Goal: Task Accomplishment & Management: Complete application form

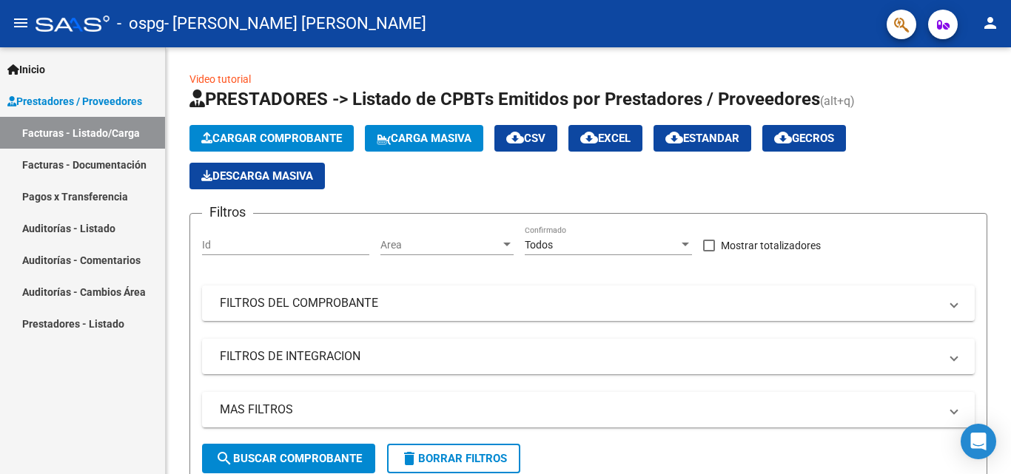
click at [81, 138] on link "Facturas - Listado/Carga" at bounding box center [82, 133] width 165 height 32
click at [264, 132] on span "Cargar Comprobante" at bounding box center [271, 138] width 141 height 13
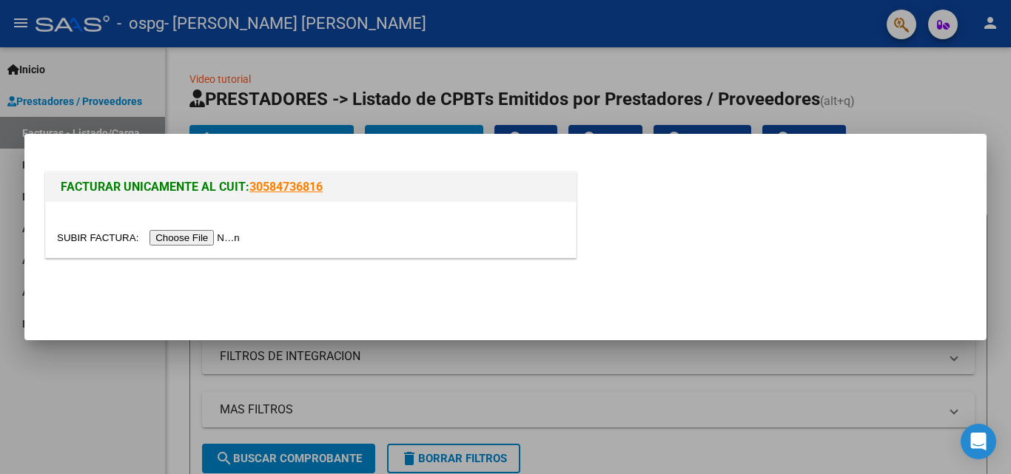
click at [207, 232] on input "file" at bounding box center [150, 238] width 187 height 16
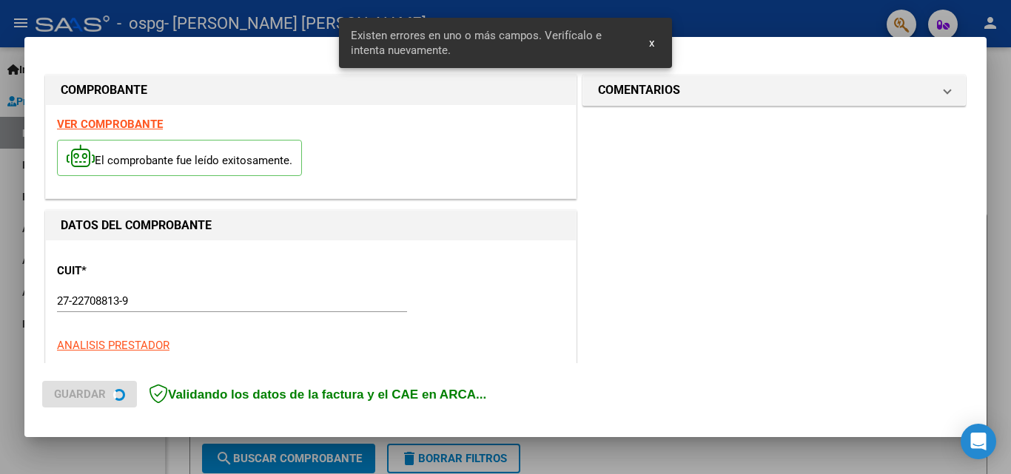
scroll to position [334, 0]
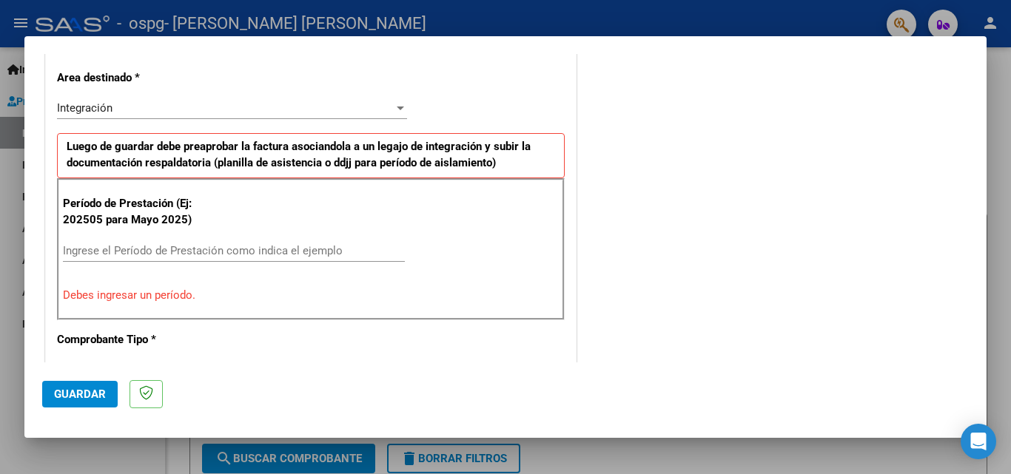
click at [135, 251] on input "Ingrese el Período de Prestación como indica el ejemplo" at bounding box center [234, 250] width 342 height 13
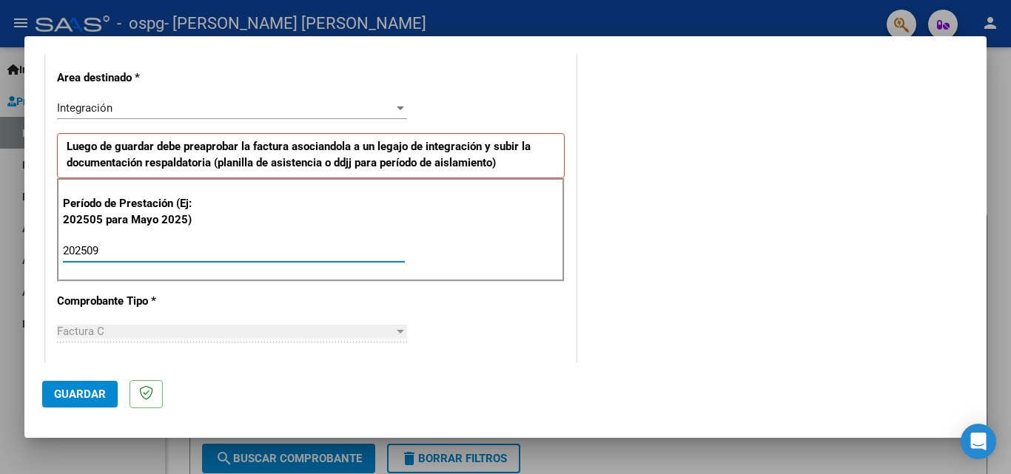
type input "202509"
click at [122, 329] on div "Factura C" at bounding box center [225, 331] width 337 height 13
click at [395, 328] on div at bounding box center [400, 332] width 13 height 12
click at [81, 402] on button "Guardar" at bounding box center [80, 394] width 76 height 27
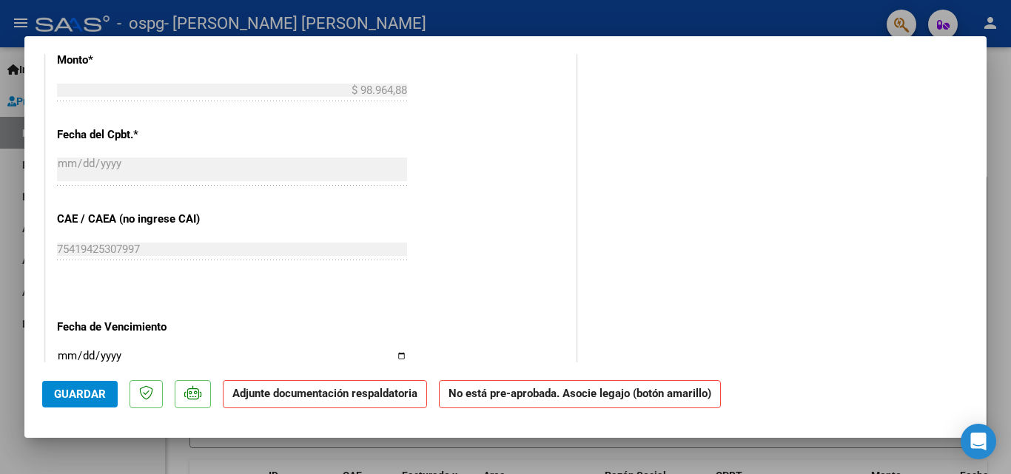
scroll to position [962, 0]
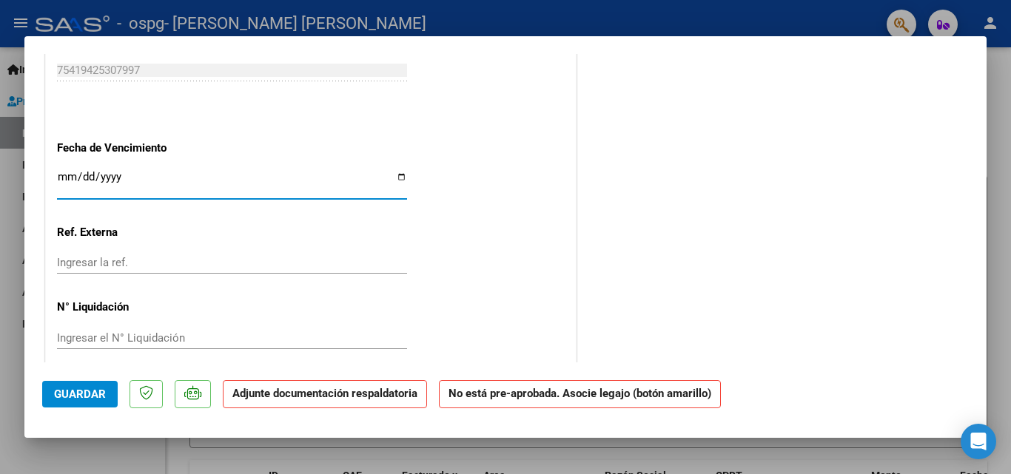
click at [397, 178] on input "Ingresar la fecha" at bounding box center [232, 183] width 350 height 24
type input "[DATE]"
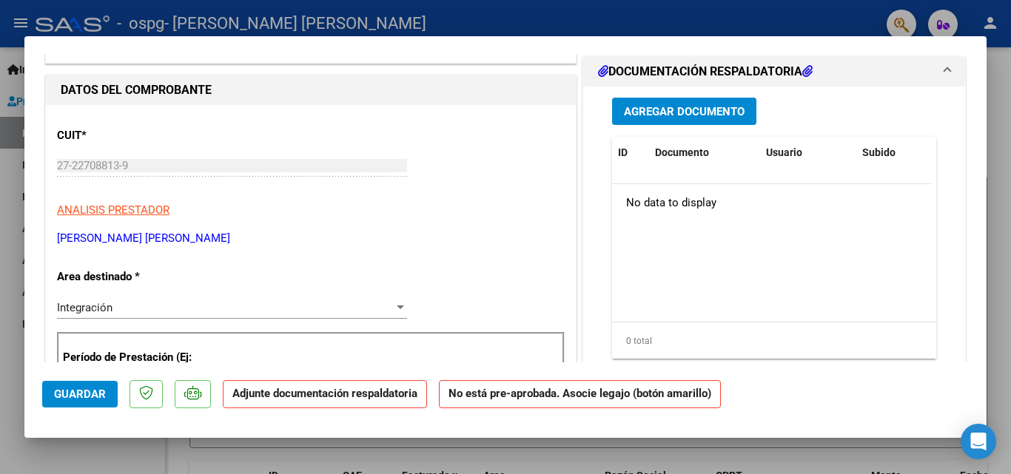
scroll to position [0, 0]
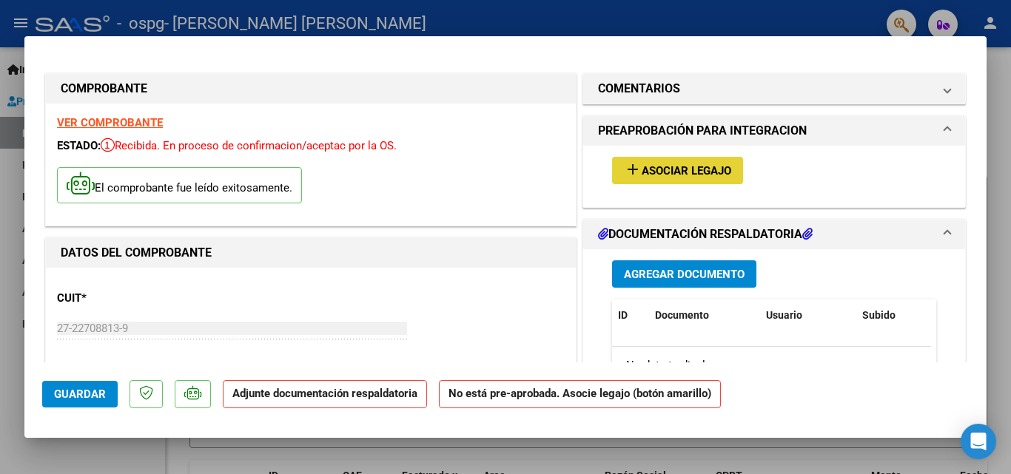
click at [665, 165] on span "Asociar Legajo" at bounding box center [687, 170] width 90 height 13
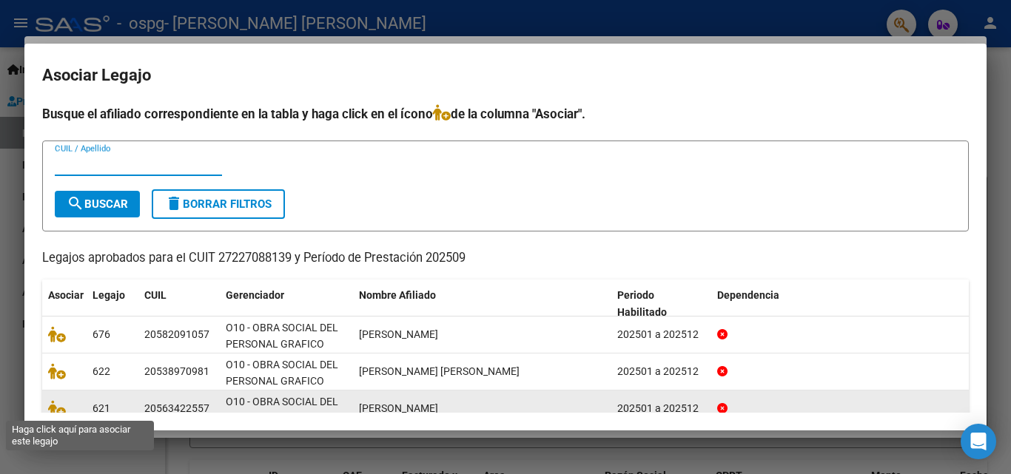
scroll to position [69, 0]
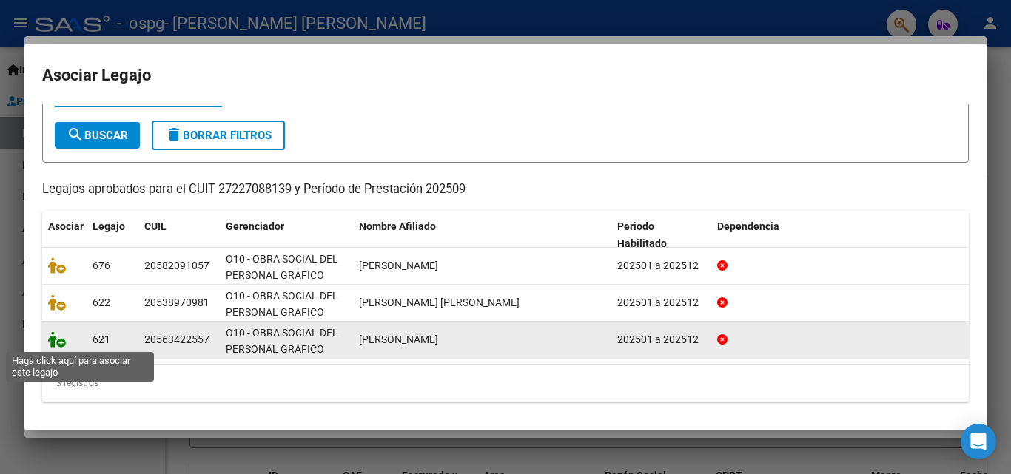
click at [57, 343] on icon at bounding box center [57, 340] width 18 height 16
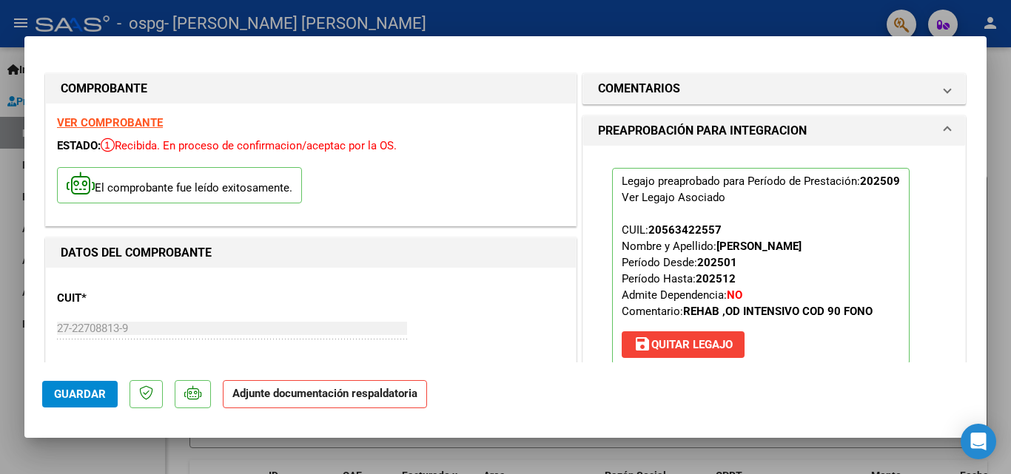
scroll to position [222, 0]
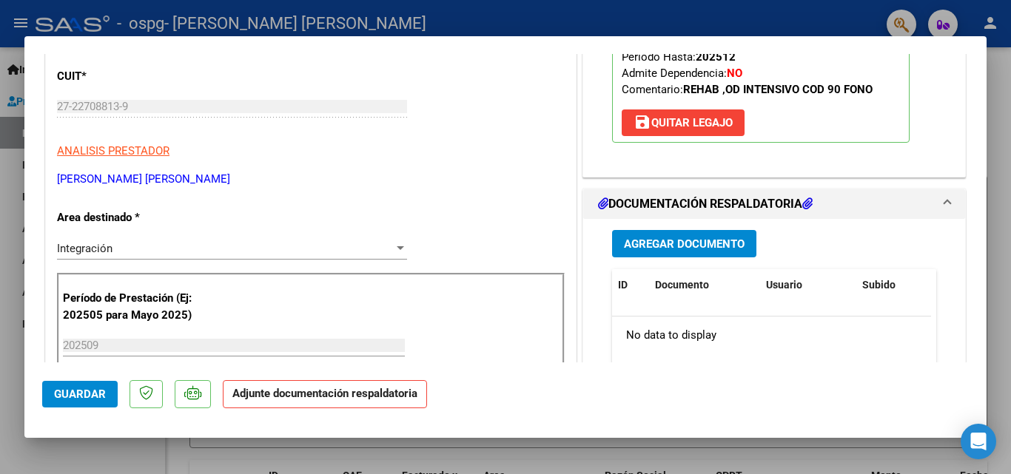
click at [665, 201] on h1 "DOCUMENTACIÓN RESPALDATORIA" at bounding box center [705, 204] width 215 height 18
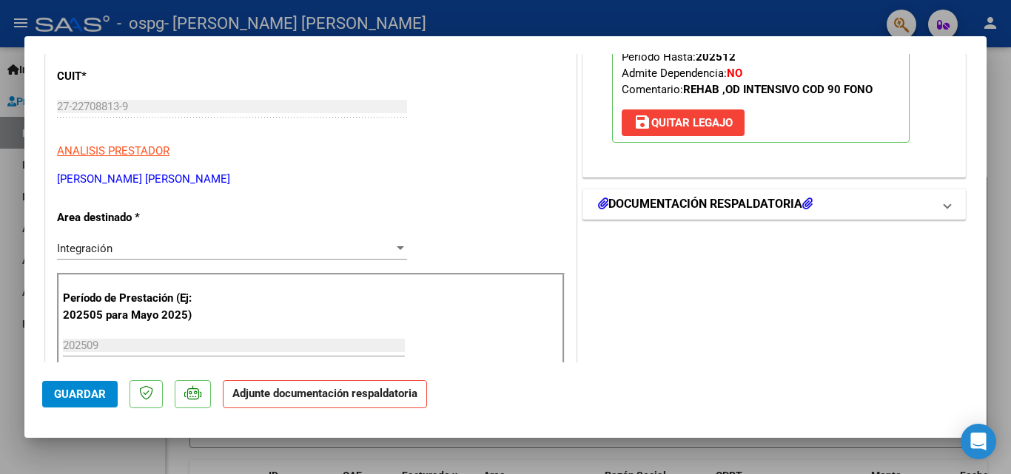
click at [670, 210] on h1 "DOCUMENTACIÓN RESPALDATORIA" at bounding box center [705, 204] width 215 height 18
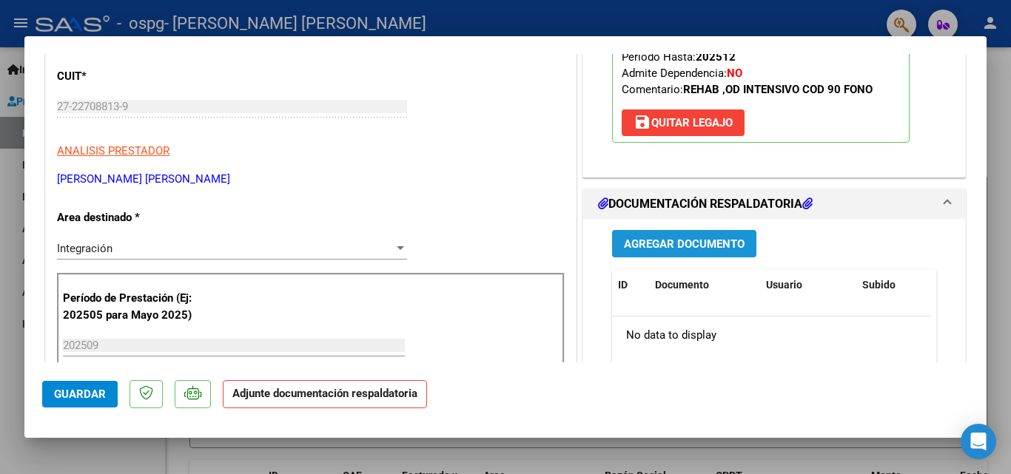
click at [648, 243] on span "Agregar Documento" at bounding box center [684, 244] width 121 height 13
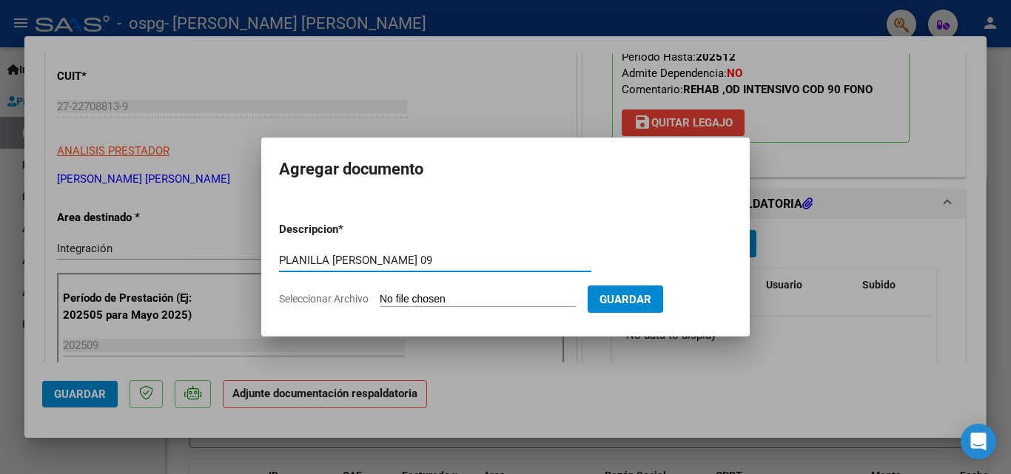
type input "PLANILLA [PERSON_NAME] 09"
click at [426, 298] on input "Seleccionar Archivo" at bounding box center [478, 300] width 196 height 14
type input "C:\fakepath\planilla [PERSON_NAME] 09.pdf"
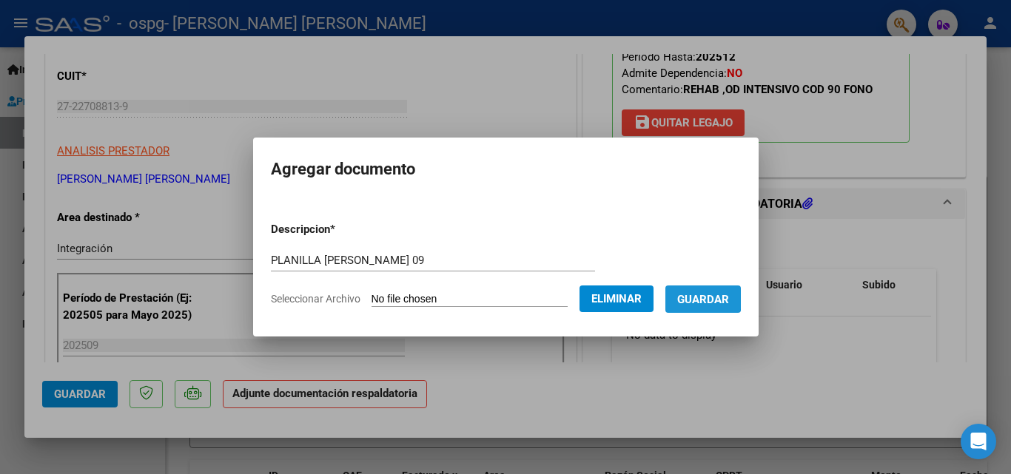
click at [705, 297] on span "Guardar" at bounding box center [703, 299] width 52 height 13
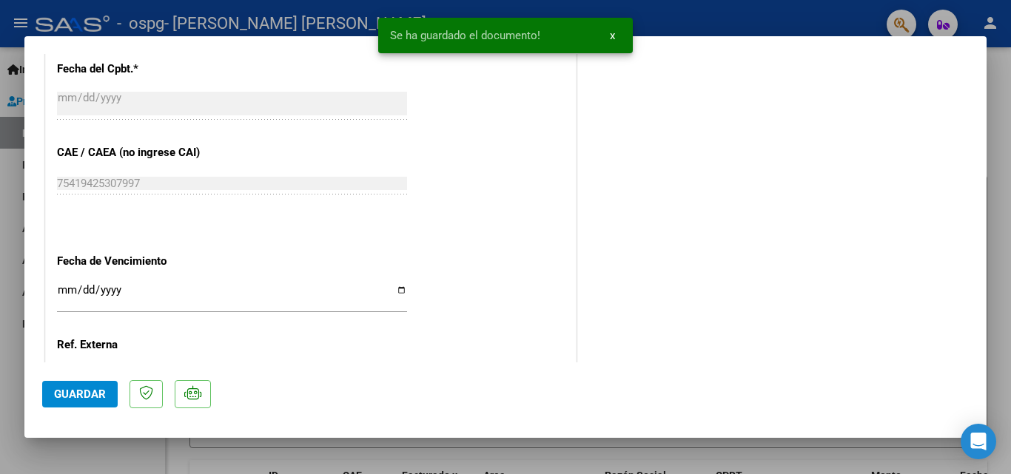
scroll to position [1016, 0]
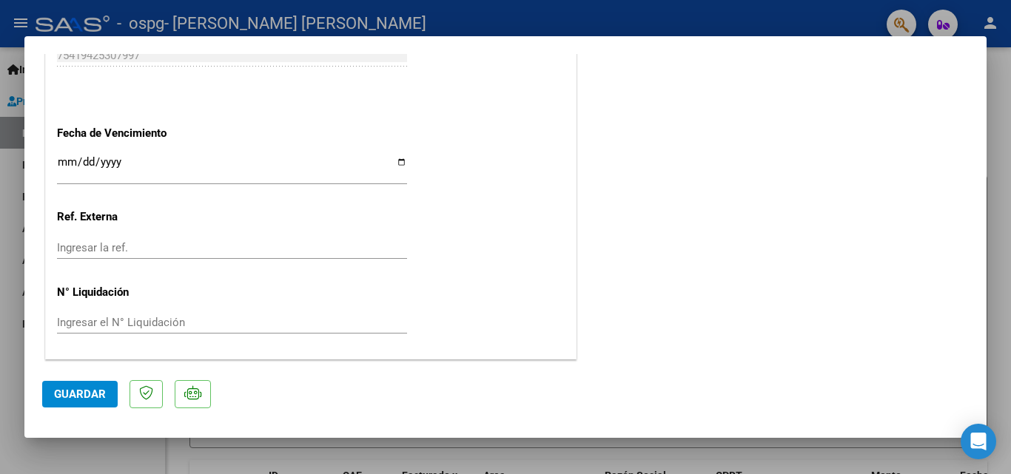
click at [78, 395] on span "Guardar" at bounding box center [80, 394] width 52 height 13
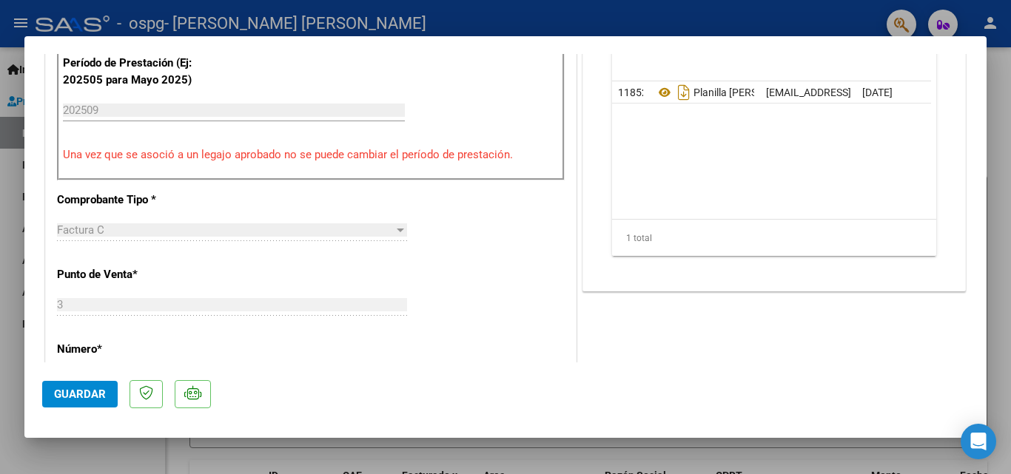
scroll to position [0, 0]
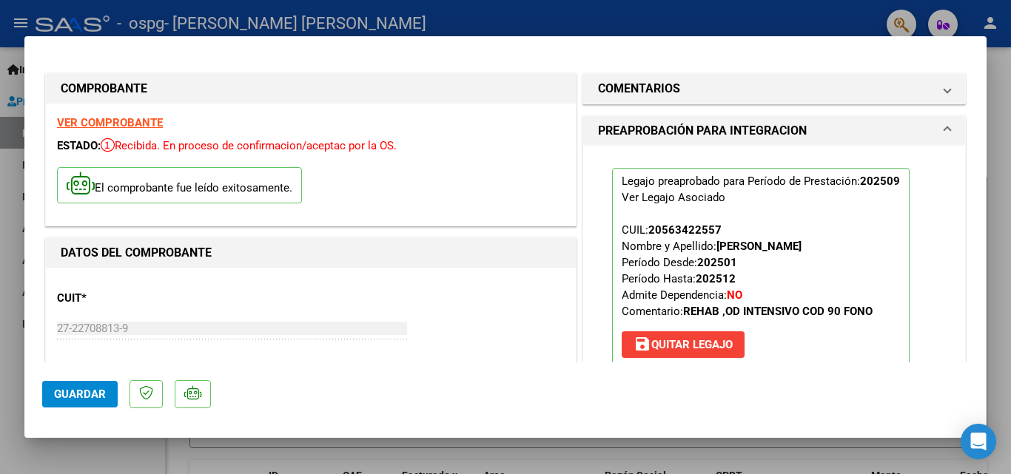
click at [162, 198] on p "El comprobante fue leído exitosamente." at bounding box center [179, 185] width 245 height 36
click at [16, 27] on div at bounding box center [505, 237] width 1011 height 474
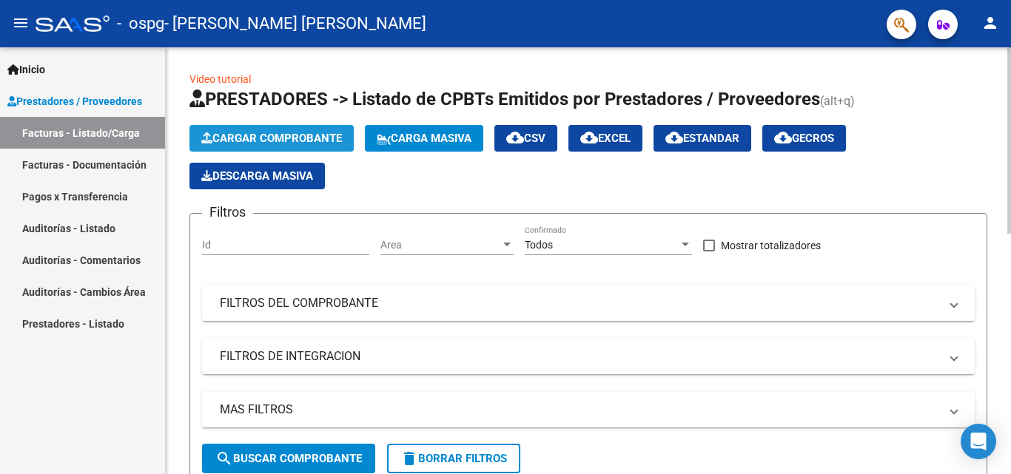
click at [298, 138] on span "Cargar Comprobante" at bounding box center [271, 138] width 141 height 13
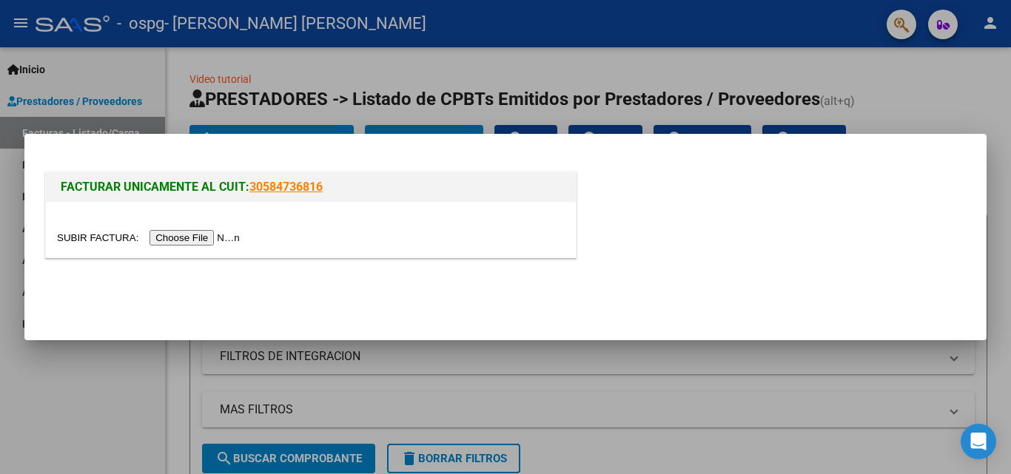
click at [184, 233] on input "file" at bounding box center [150, 238] width 187 height 16
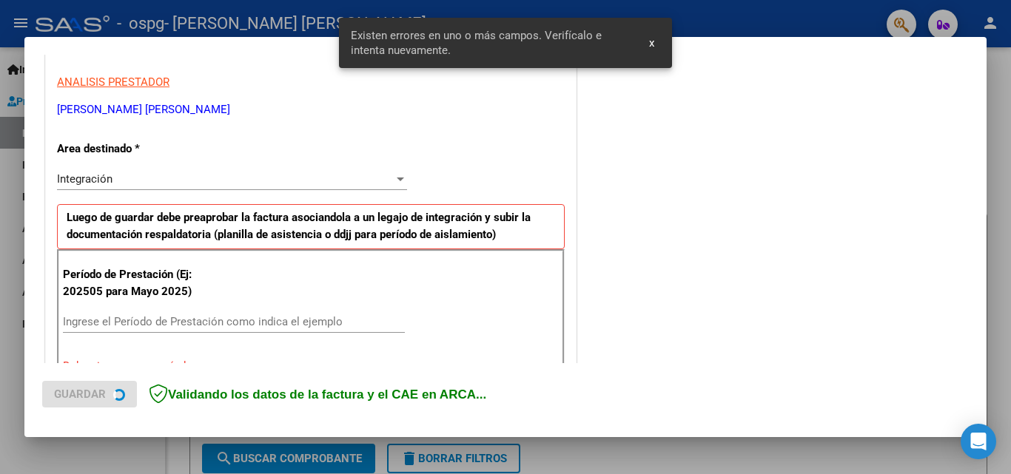
scroll to position [334, 0]
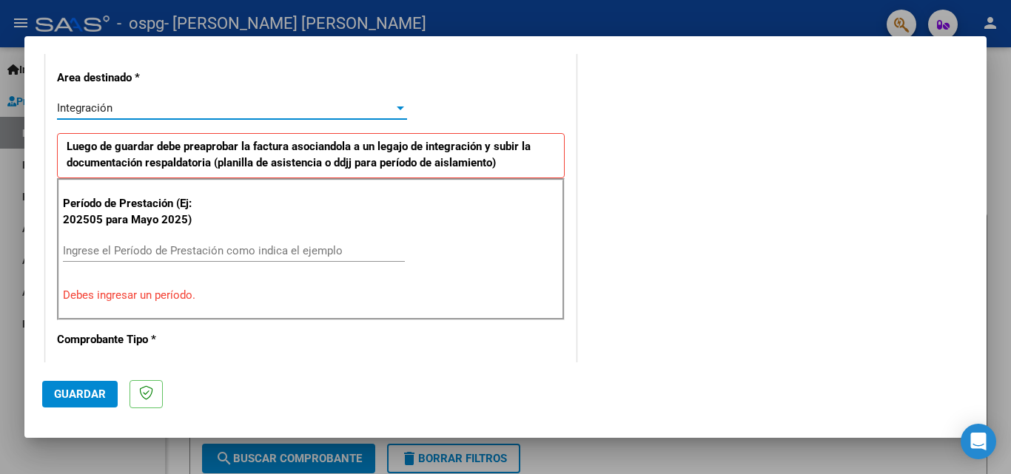
click at [394, 107] on div at bounding box center [400, 108] width 13 height 12
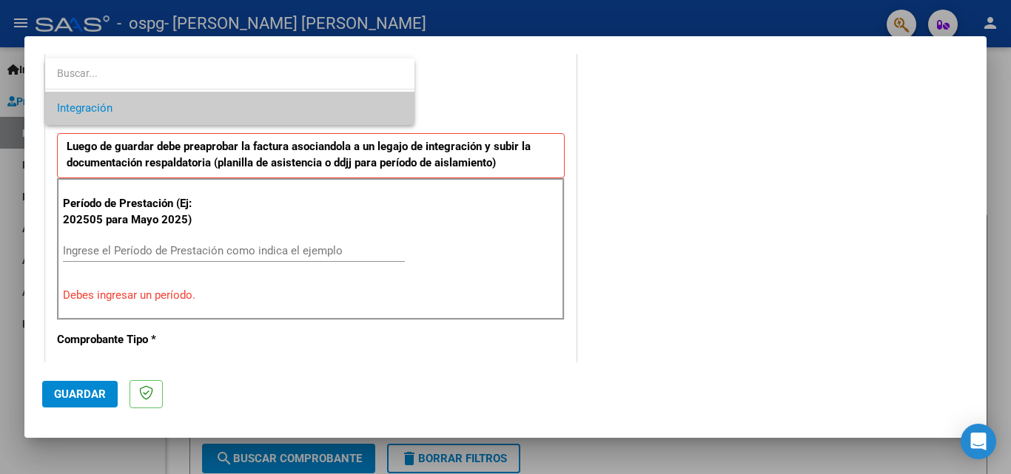
click at [103, 246] on div at bounding box center [505, 237] width 1011 height 474
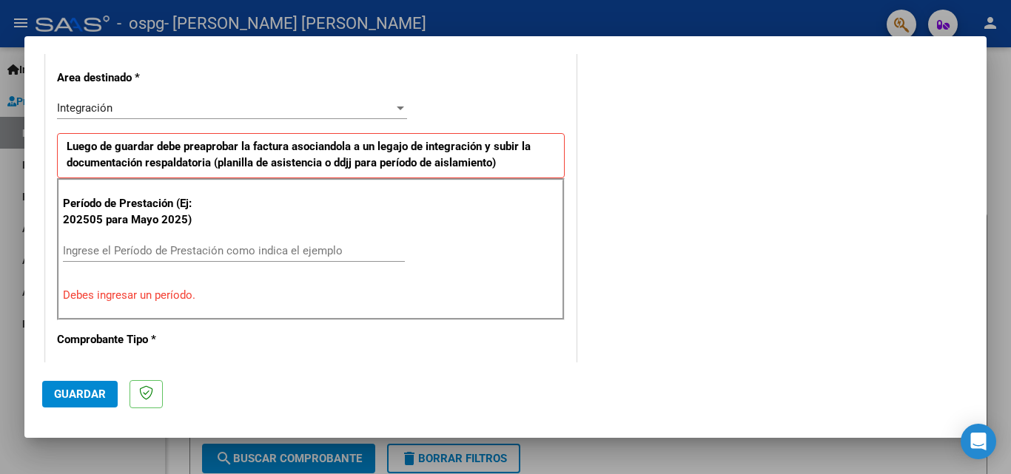
click at [70, 248] on input "Ingrese el Período de Prestación como indica el ejemplo" at bounding box center [234, 250] width 342 height 13
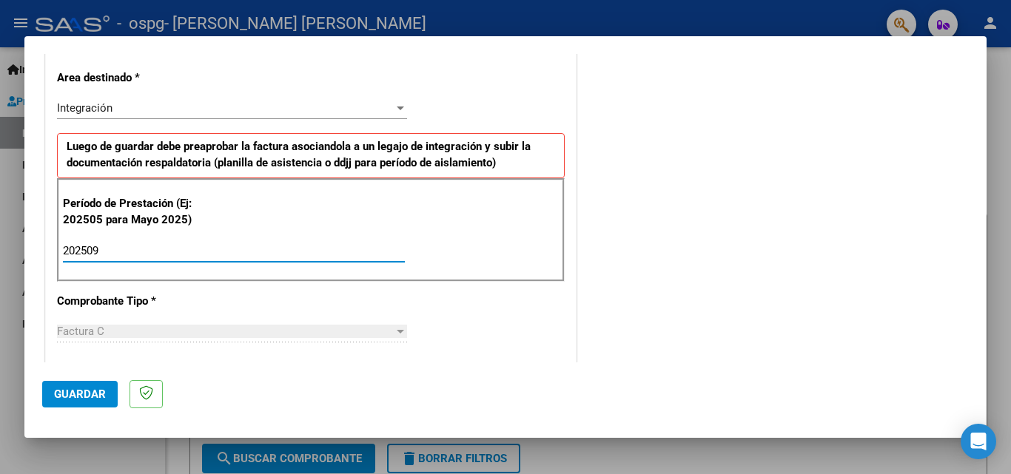
type input "202509"
click at [149, 338] on div "Factura C" at bounding box center [225, 331] width 337 height 13
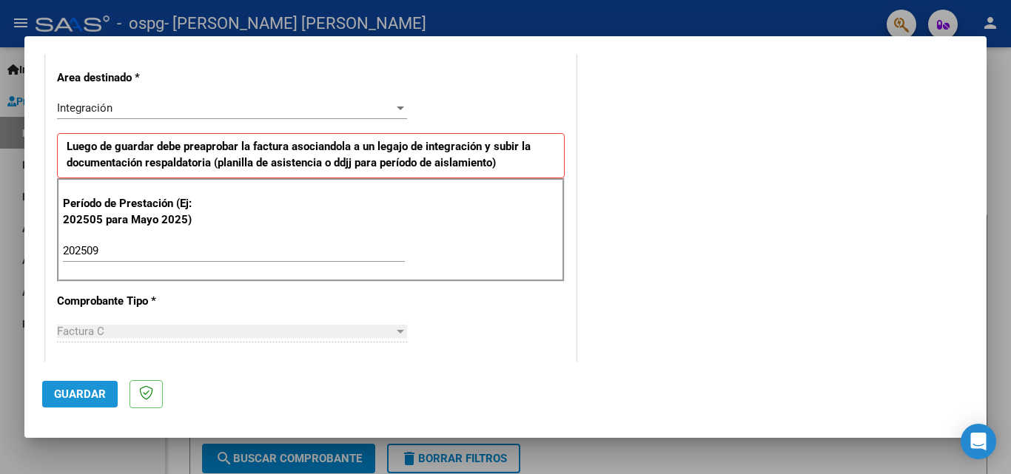
click at [82, 388] on span "Guardar" at bounding box center [80, 394] width 52 height 13
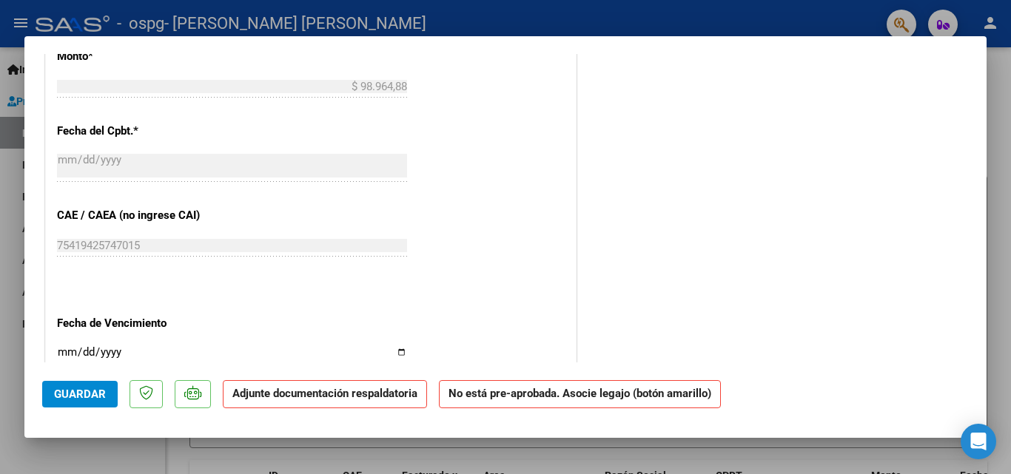
scroll to position [814, 0]
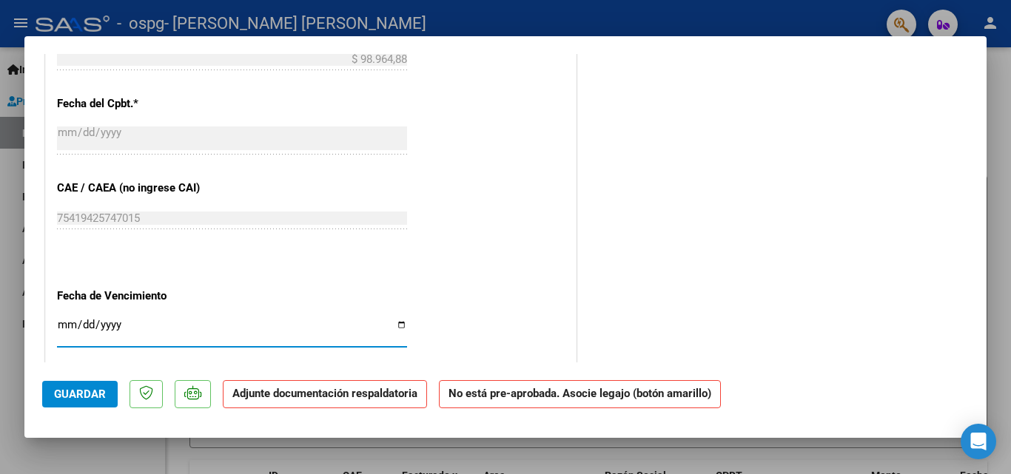
click at [398, 323] on input "Ingresar la fecha" at bounding box center [232, 331] width 350 height 24
type input "[DATE]"
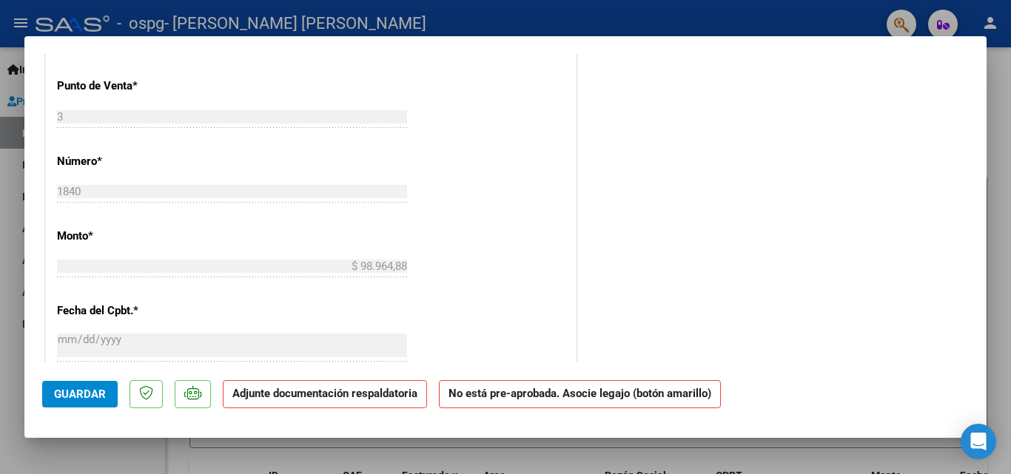
scroll to position [89, 0]
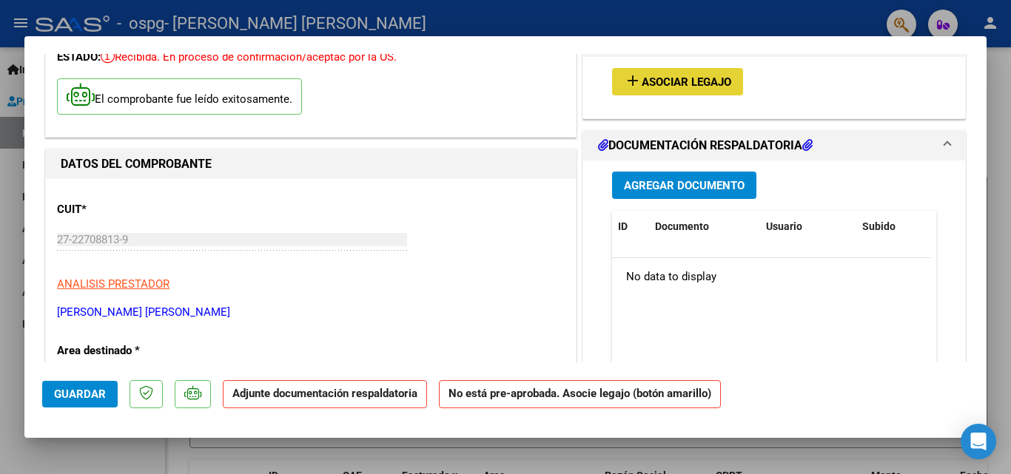
click at [676, 82] on span "Asociar Legajo" at bounding box center [687, 82] width 90 height 13
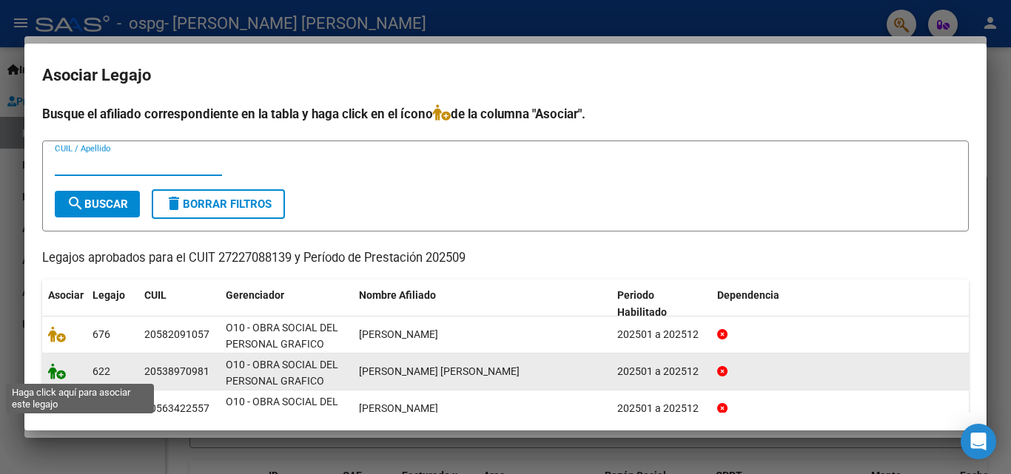
click at [53, 375] on icon at bounding box center [57, 371] width 18 height 16
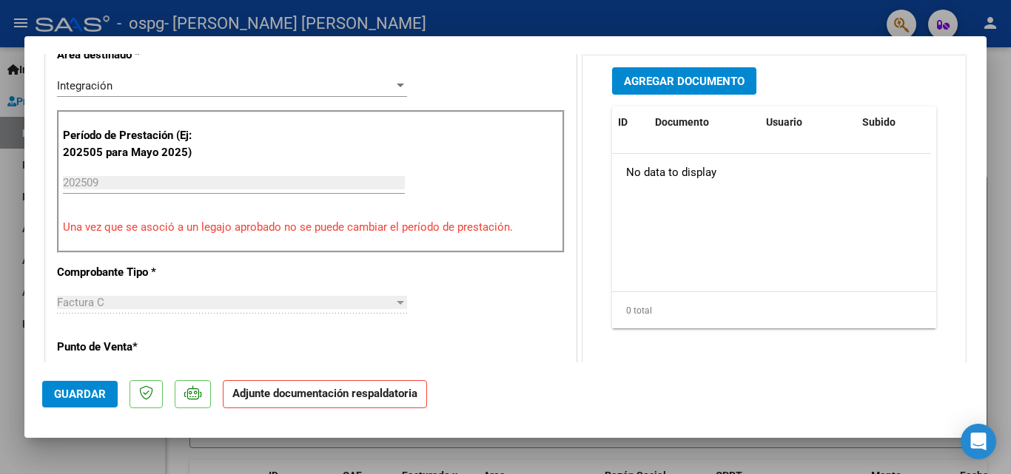
scroll to position [237, 0]
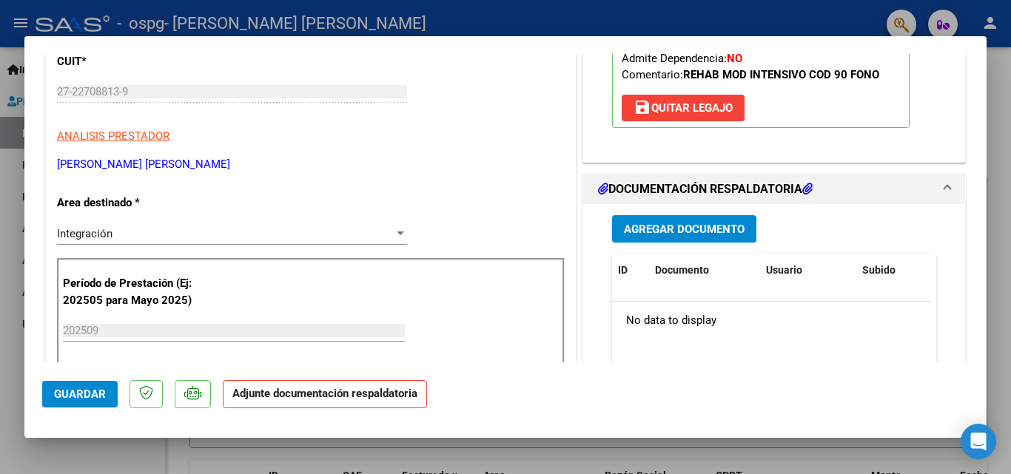
click at [642, 187] on h1 "DOCUMENTACIÓN RESPALDATORIA" at bounding box center [705, 190] width 215 height 18
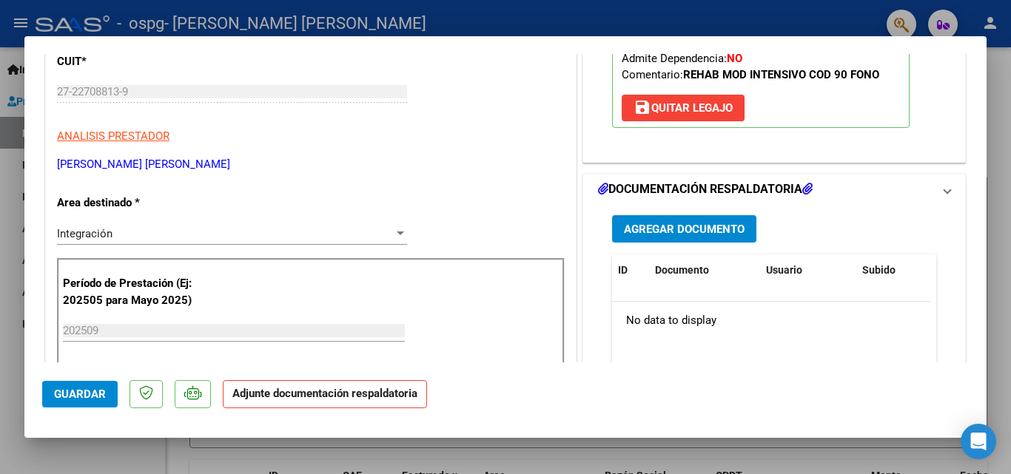
click at [642, 187] on h1 "DOCUMENTACIÓN RESPALDATORIA" at bounding box center [705, 190] width 215 height 18
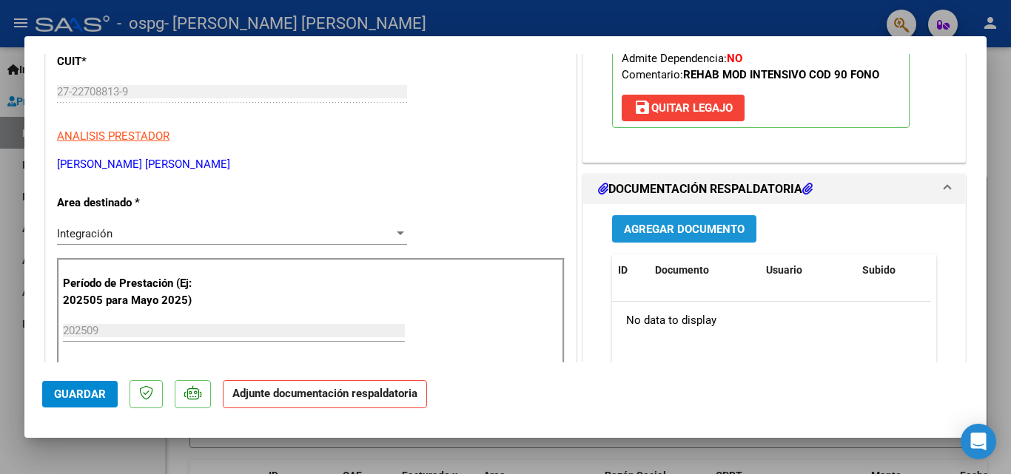
click at [645, 229] on span "Agregar Documento" at bounding box center [684, 229] width 121 height 13
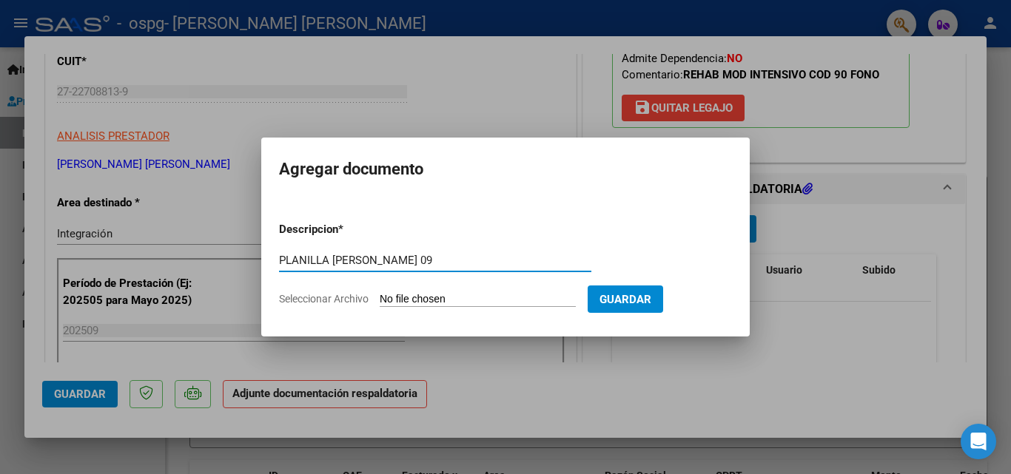
type input "PLANILLA [PERSON_NAME] 09"
click at [392, 301] on input "Seleccionar Archivo" at bounding box center [478, 300] width 196 height 14
type input "C:\fakepath\planilla [PERSON_NAME] 09.pdf"
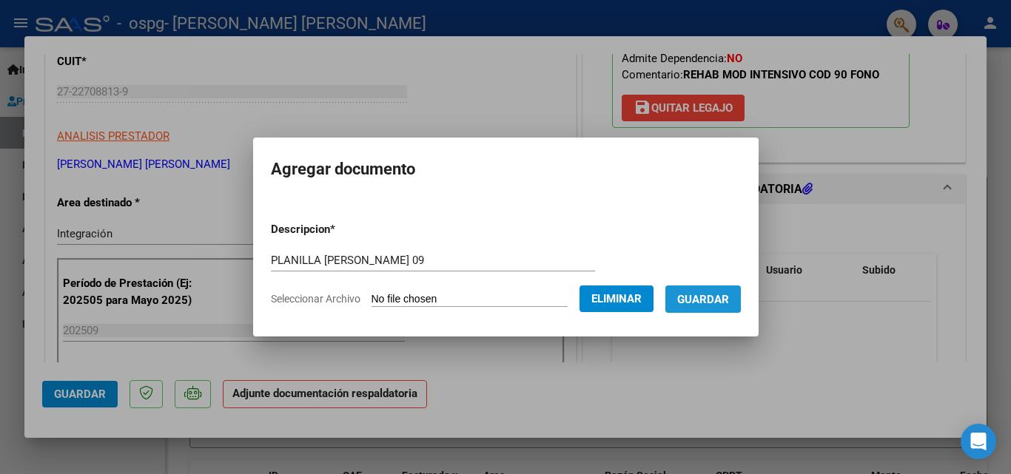
click at [706, 306] on span "Guardar" at bounding box center [703, 299] width 52 height 13
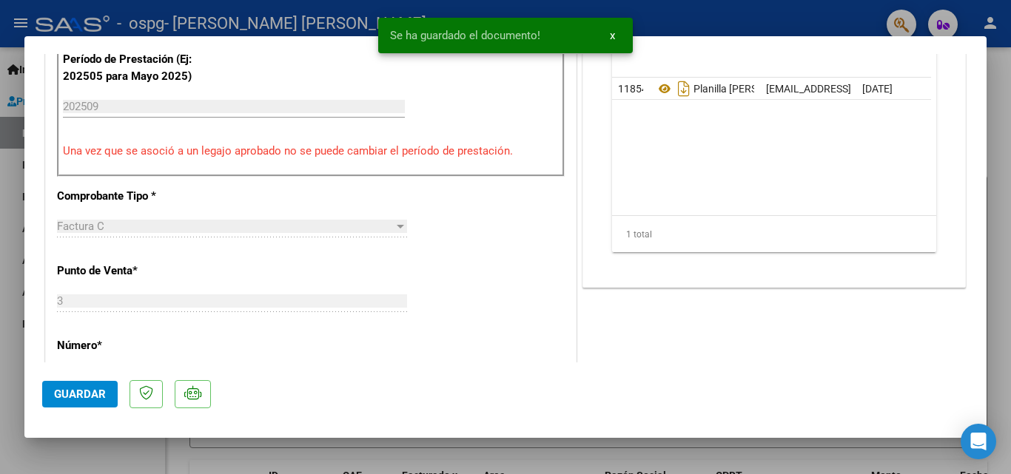
scroll to position [459, 0]
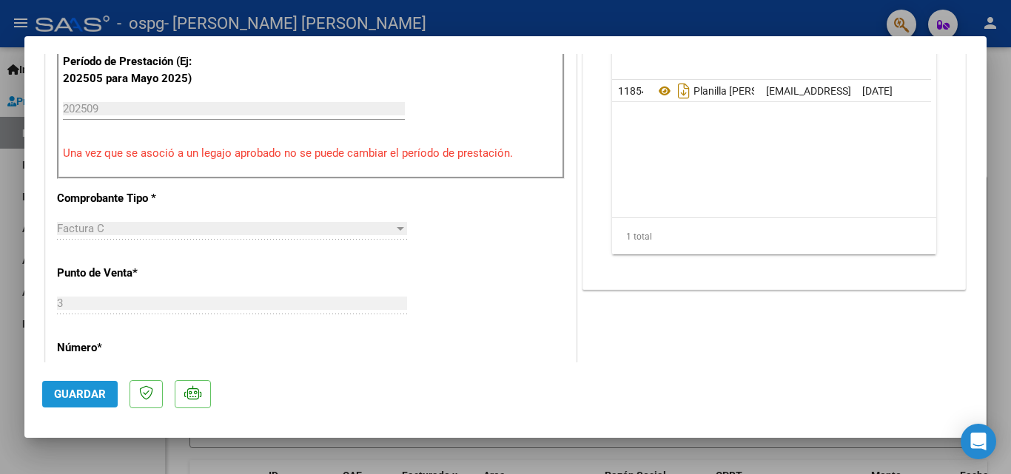
click at [81, 395] on span "Guardar" at bounding box center [80, 394] width 52 height 13
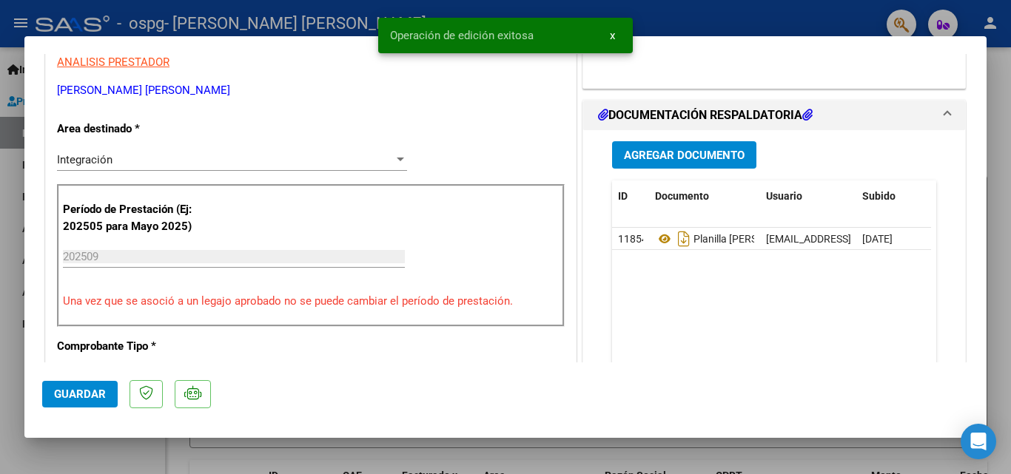
scroll to position [0, 0]
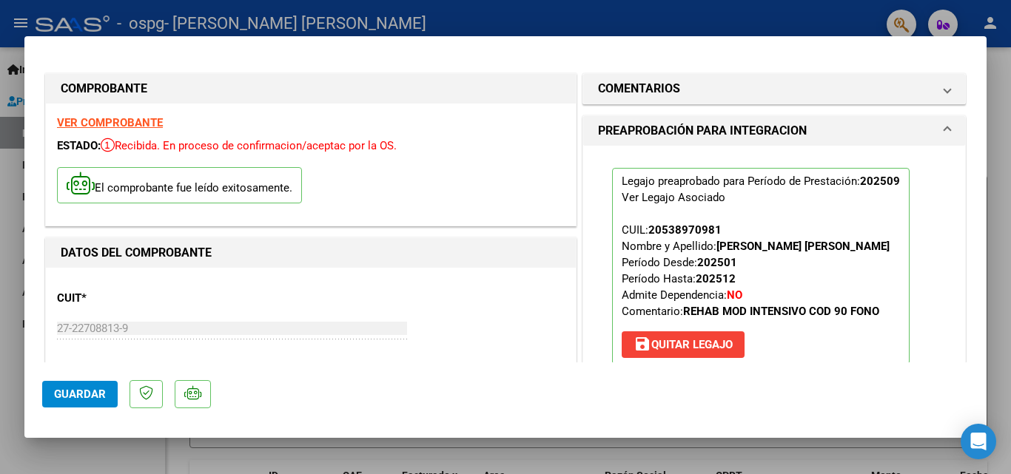
click at [15, 17] on div at bounding box center [505, 237] width 1011 height 474
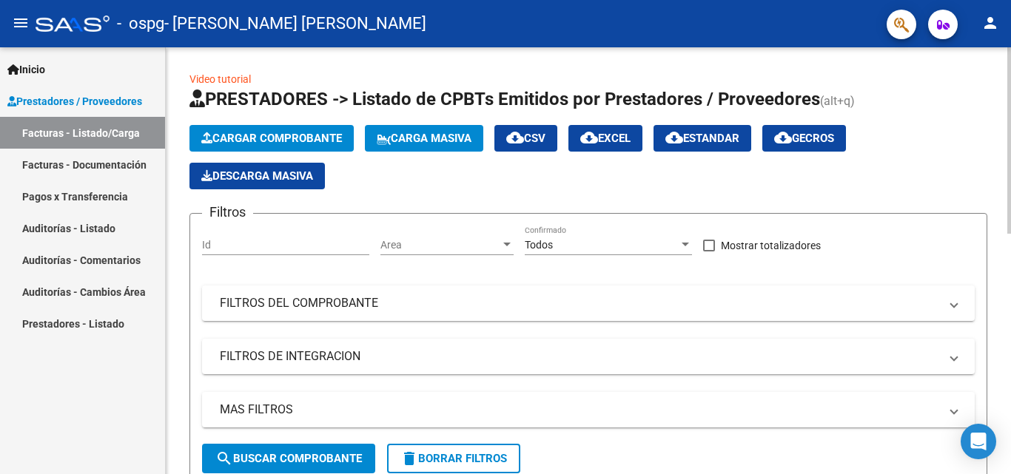
click at [254, 133] on span "Cargar Comprobante" at bounding box center [271, 138] width 141 height 13
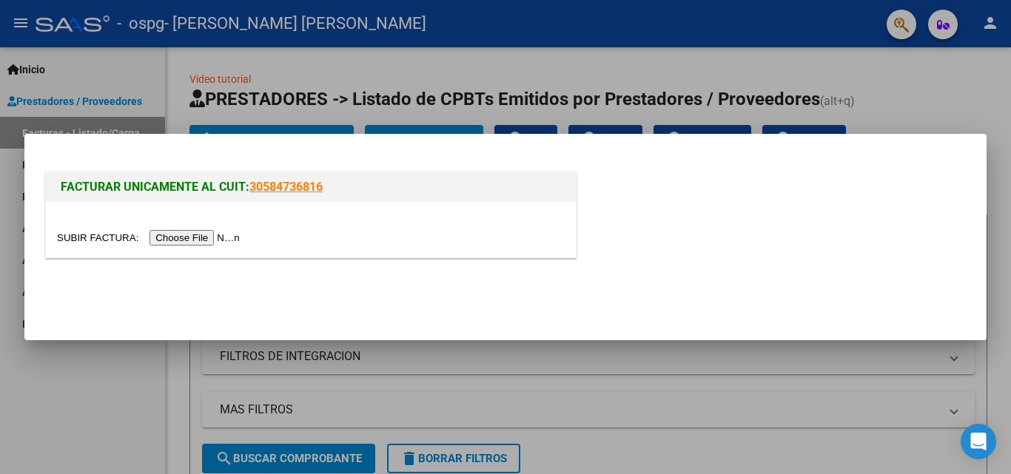
click at [166, 241] on input "file" at bounding box center [150, 238] width 187 height 16
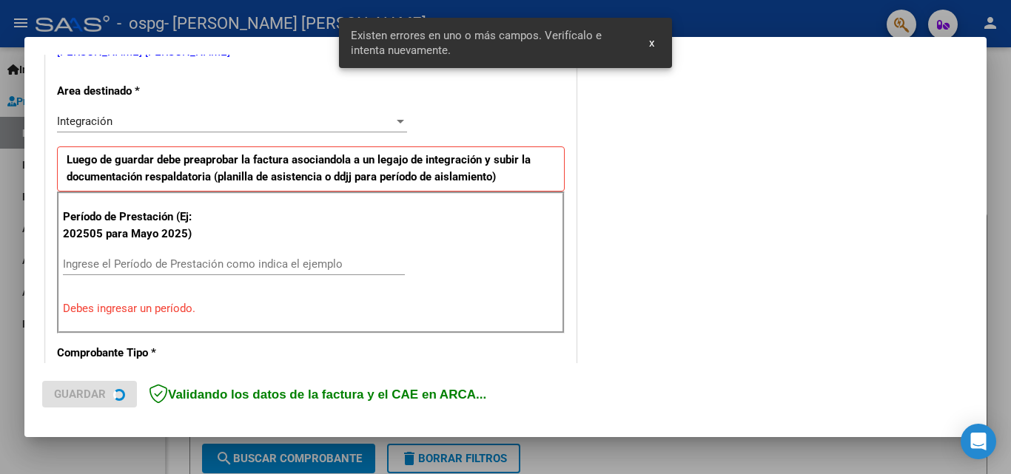
scroll to position [334, 0]
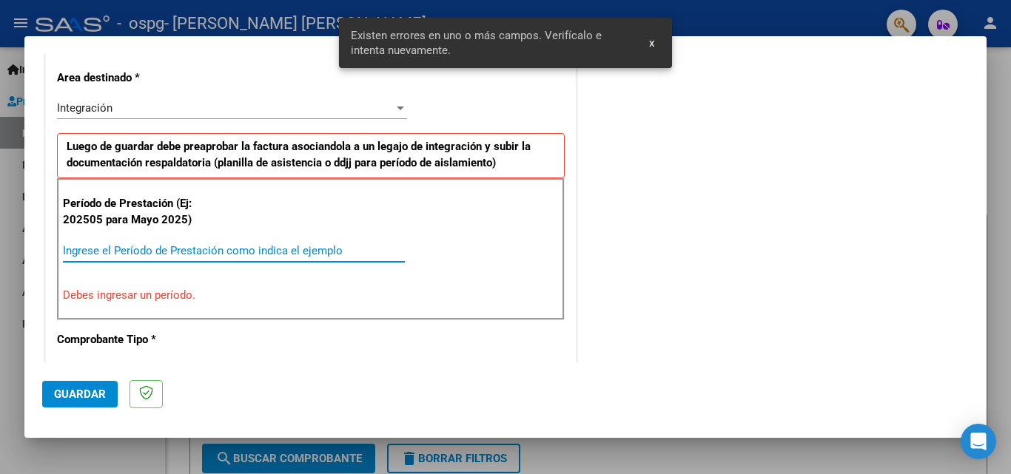
click at [98, 244] on input "Ingrese el Período de Prestación como indica el ejemplo" at bounding box center [234, 250] width 342 height 13
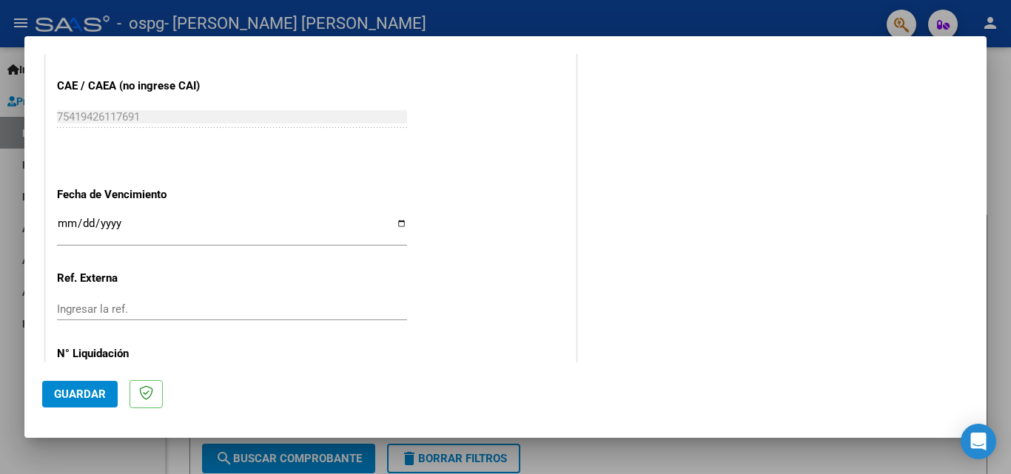
scroll to position [846, 0]
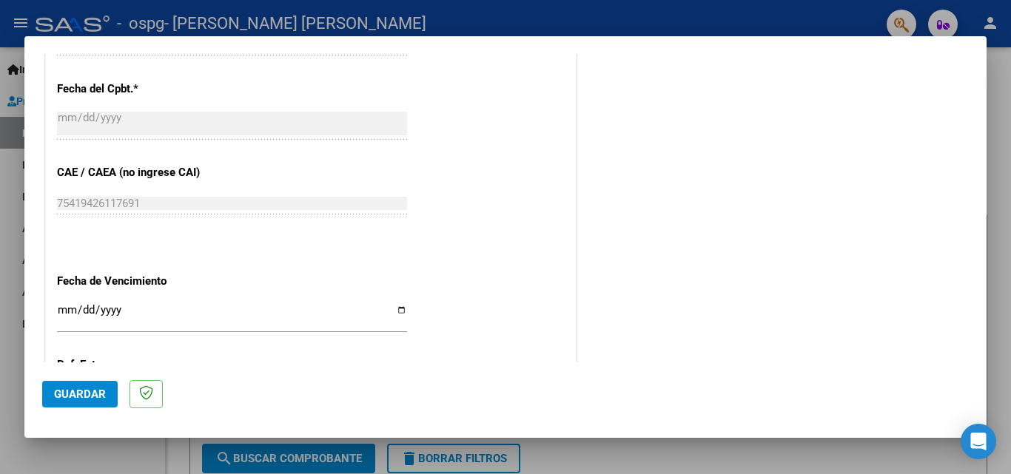
type input "202509"
click at [401, 307] on input "Ingresar la fecha" at bounding box center [232, 316] width 350 height 24
type input "[DATE]"
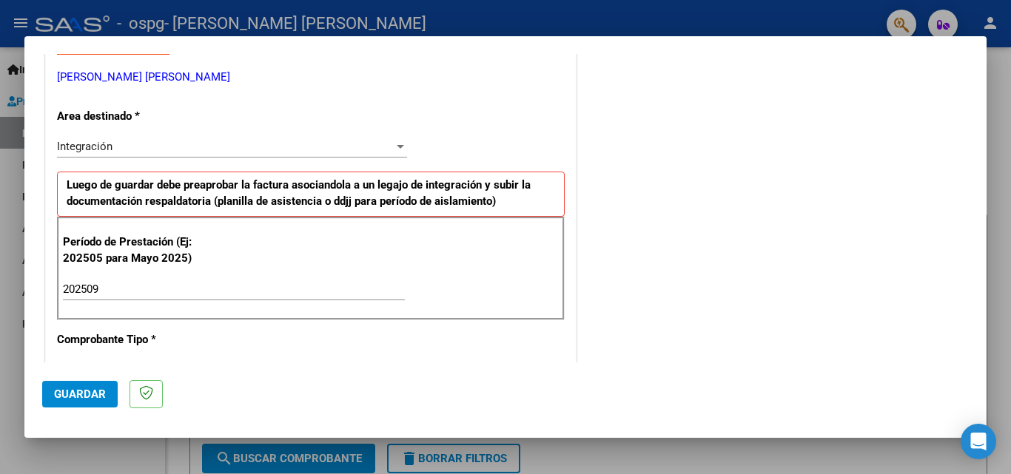
scroll to position [0, 0]
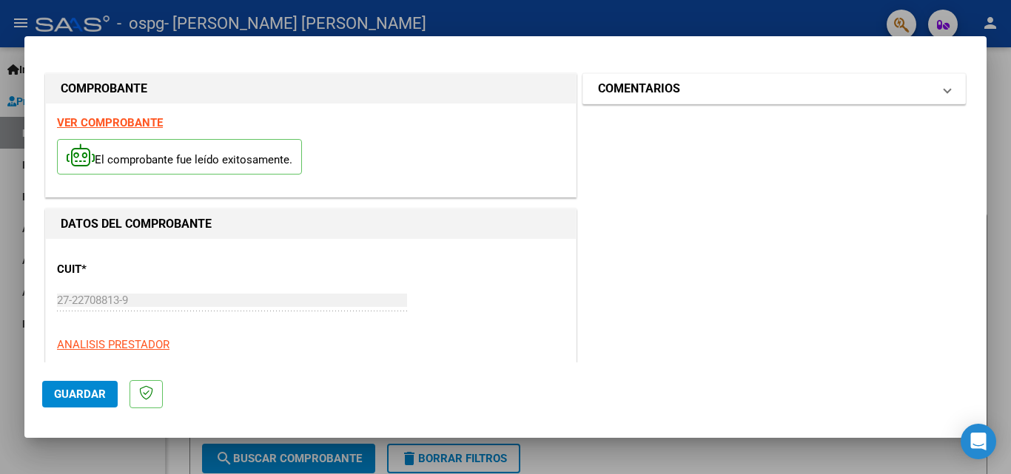
click at [939, 95] on mat-expansion-panel-header "COMENTARIOS" at bounding box center [774, 89] width 382 height 30
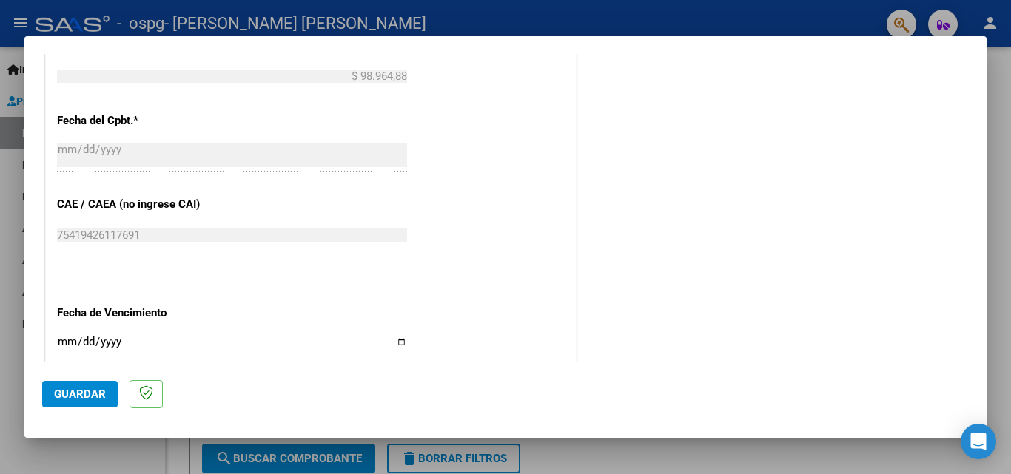
scroll to position [994, 0]
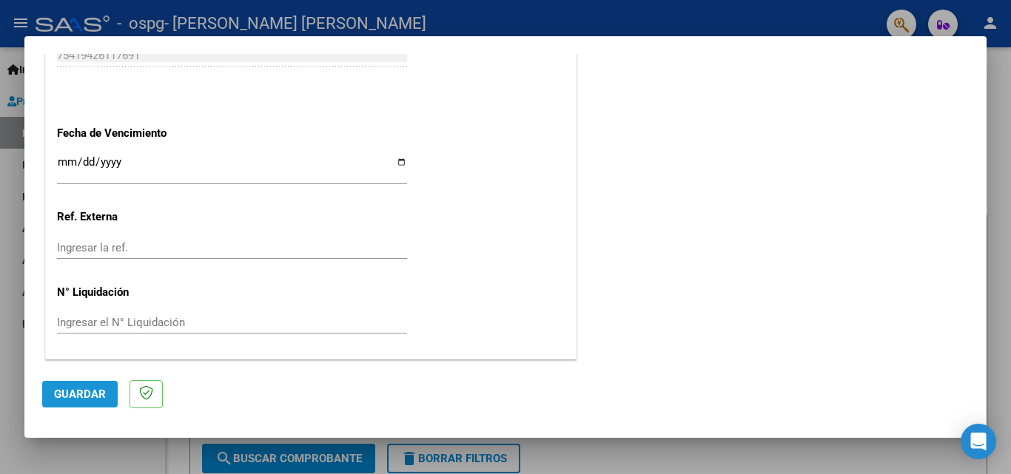
click at [67, 394] on span "Guardar" at bounding box center [80, 394] width 52 height 13
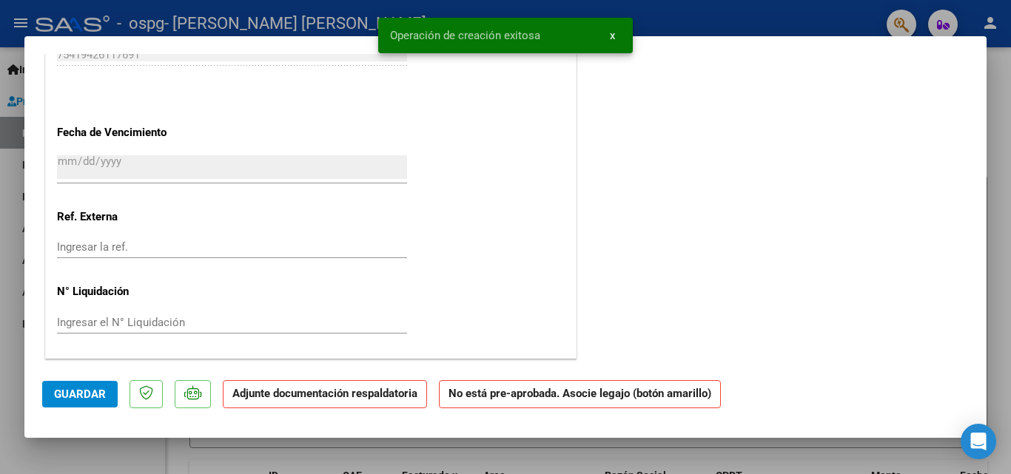
scroll to position [0, 0]
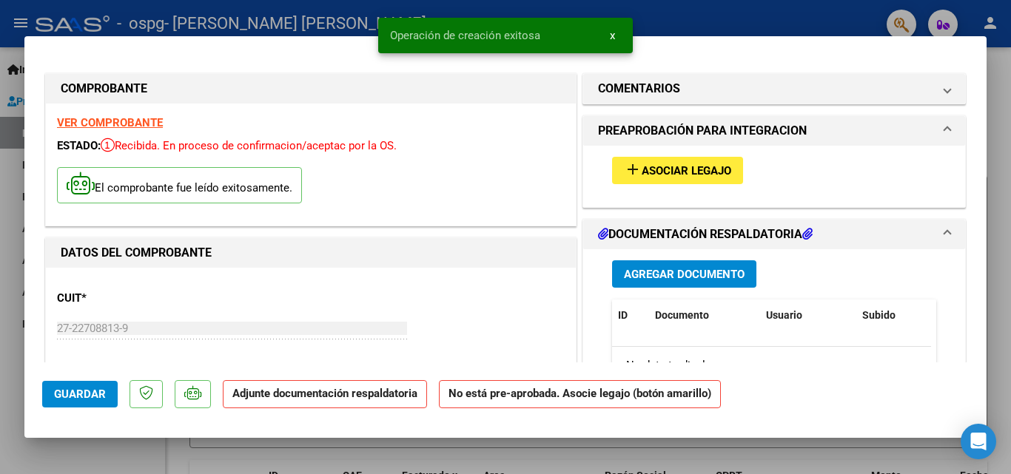
click at [656, 172] on span "Asociar Legajo" at bounding box center [687, 170] width 90 height 13
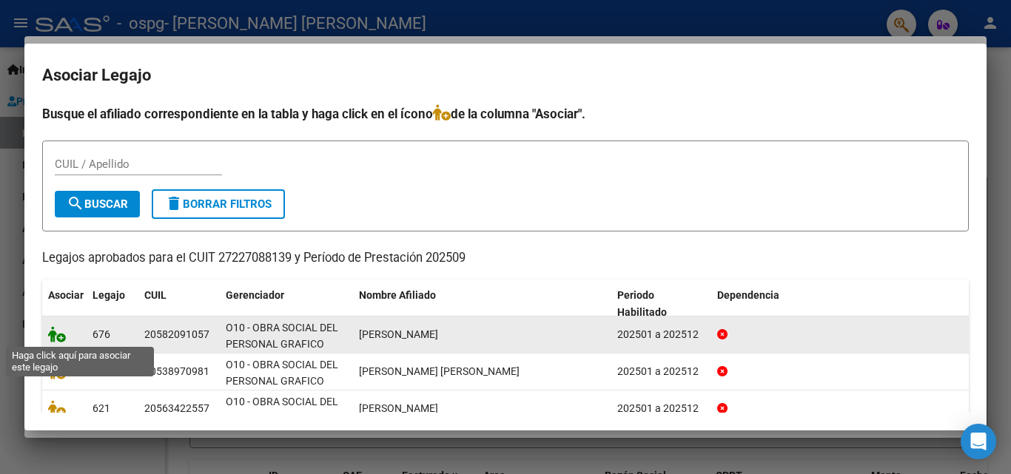
click at [56, 338] on icon at bounding box center [57, 334] width 18 height 16
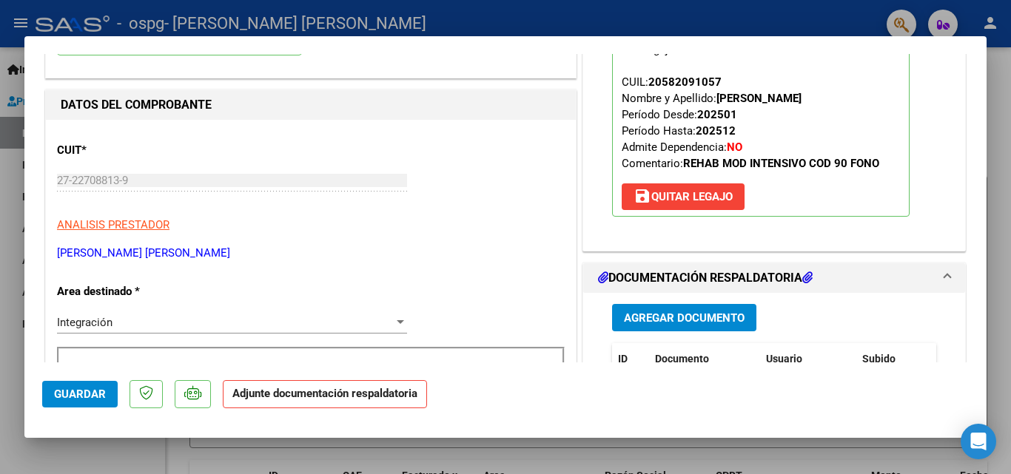
scroll to position [296, 0]
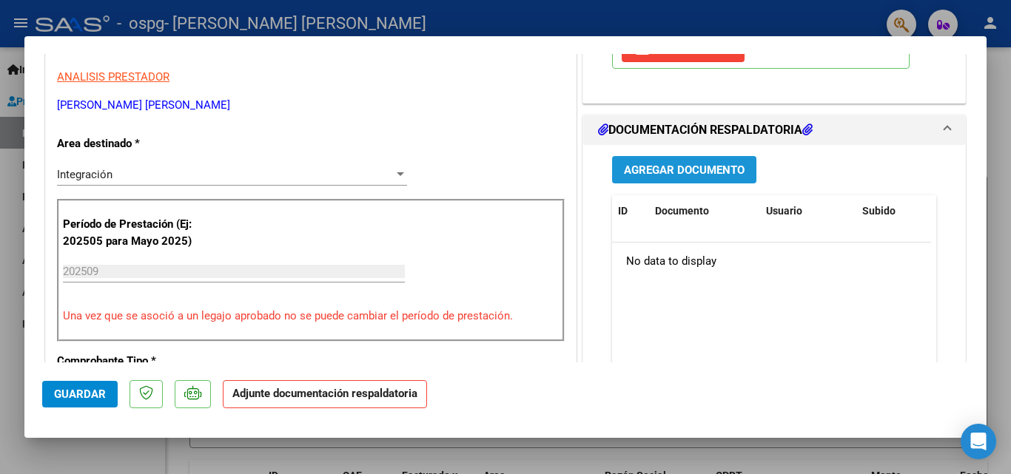
click at [677, 164] on span "Agregar Documento" at bounding box center [684, 170] width 121 height 13
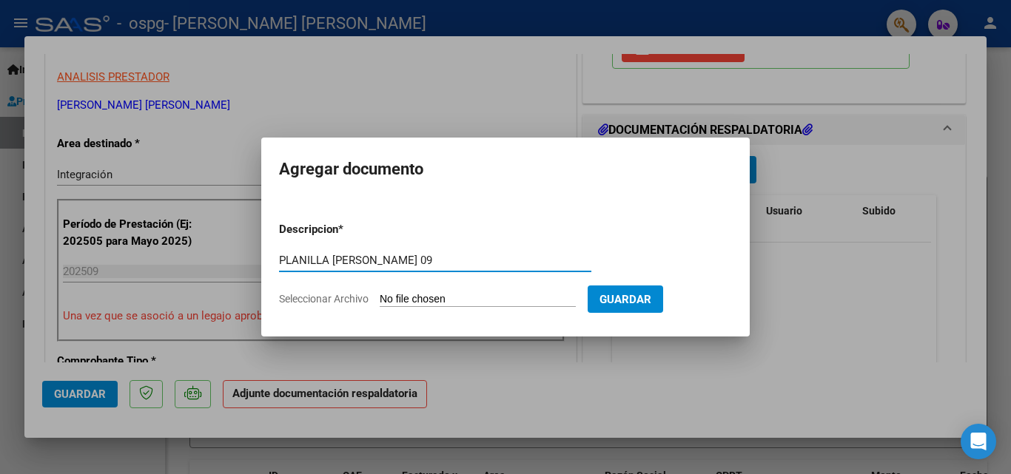
type input "PLANILLA [PERSON_NAME] 09"
click at [648, 295] on span "Guardar" at bounding box center [626, 299] width 52 height 13
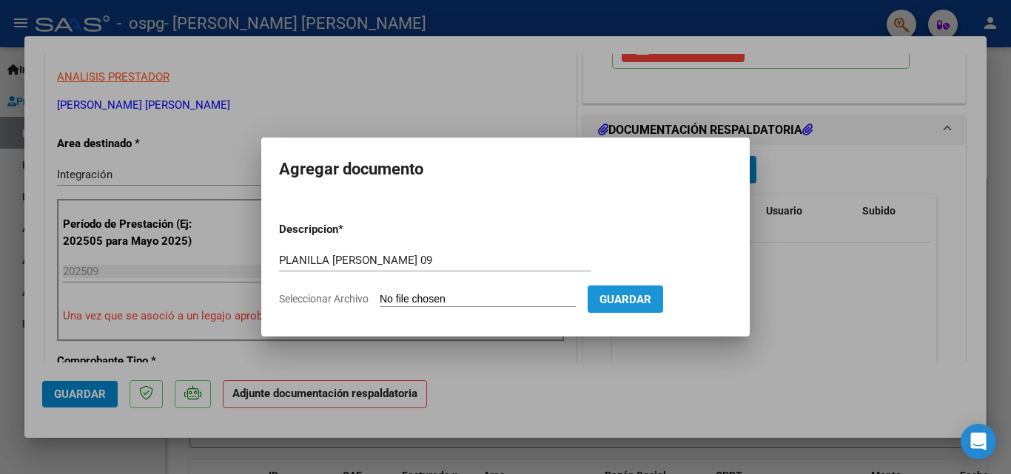
click at [647, 295] on span "Guardar" at bounding box center [626, 299] width 52 height 13
click at [454, 295] on input "Seleccionar Archivo" at bounding box center [478, 300] width 196 height 14
type input "C:\fakepath\planilla [PERSON_NAME] 09.pdf"
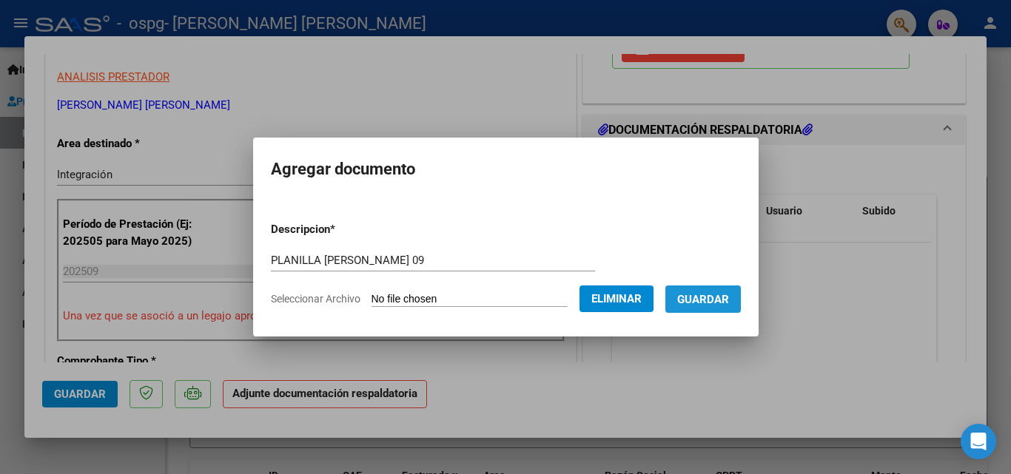
click at [735, 290] on button "Guardar" at bounding box center [703, 299] width 76 height 27
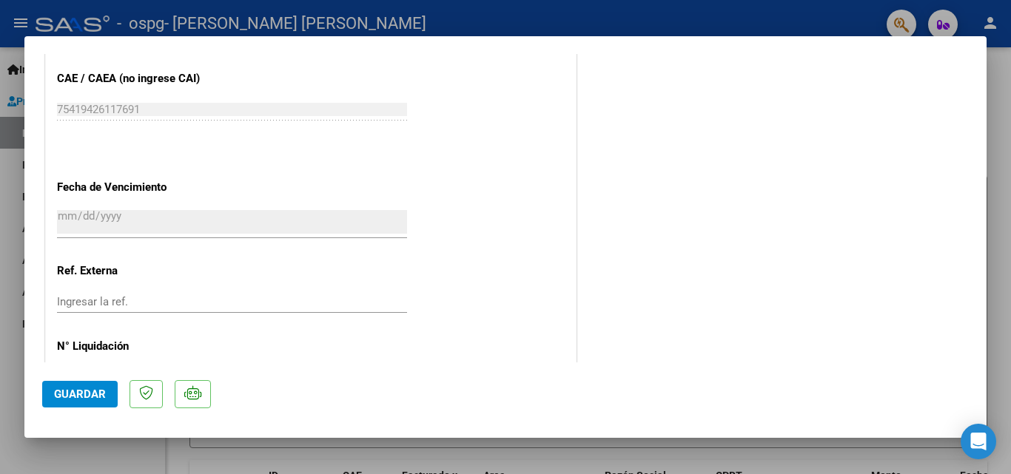
scroll to position [1016, 0]
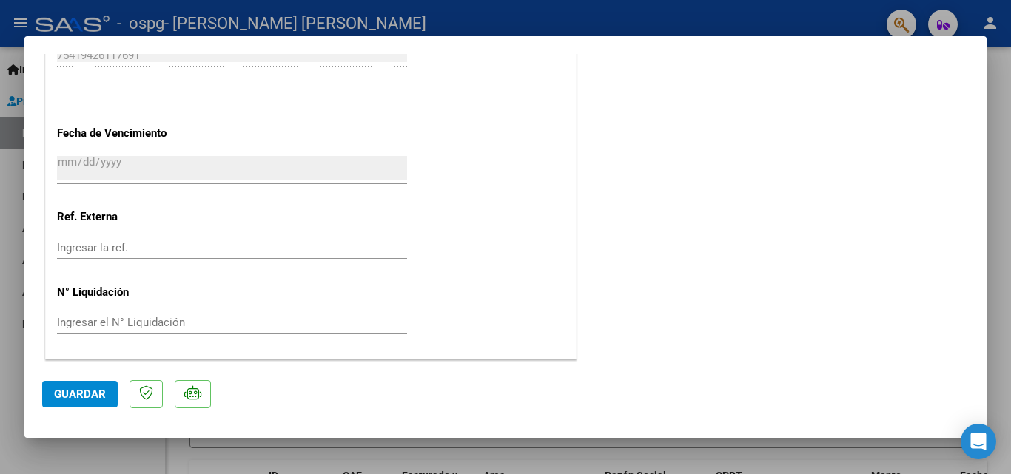
click at [77, 391] on span "Guardar" at bounding box center [80, 394] width 52 height 13
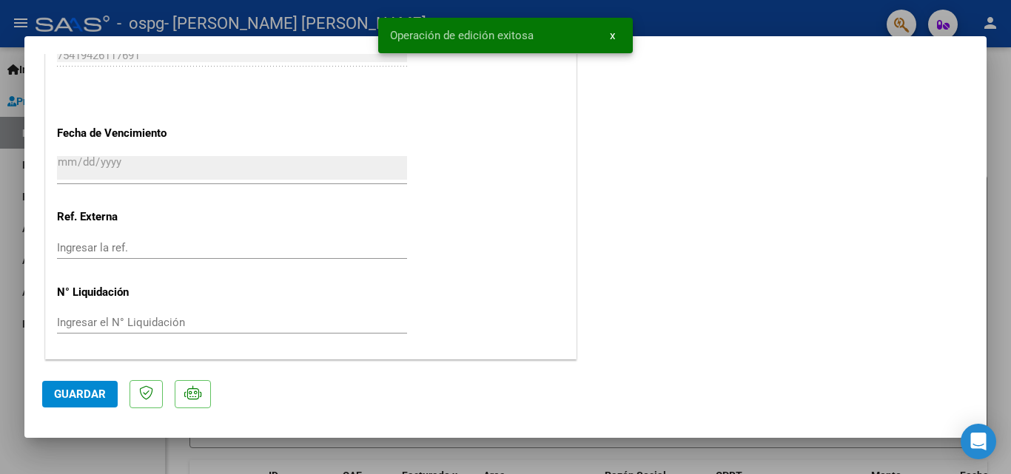
click at [19, 21] on div at bounding box center [505, 237] width 1011 height 474
